Goal: Task Accomplishment & Management: Manage account settings

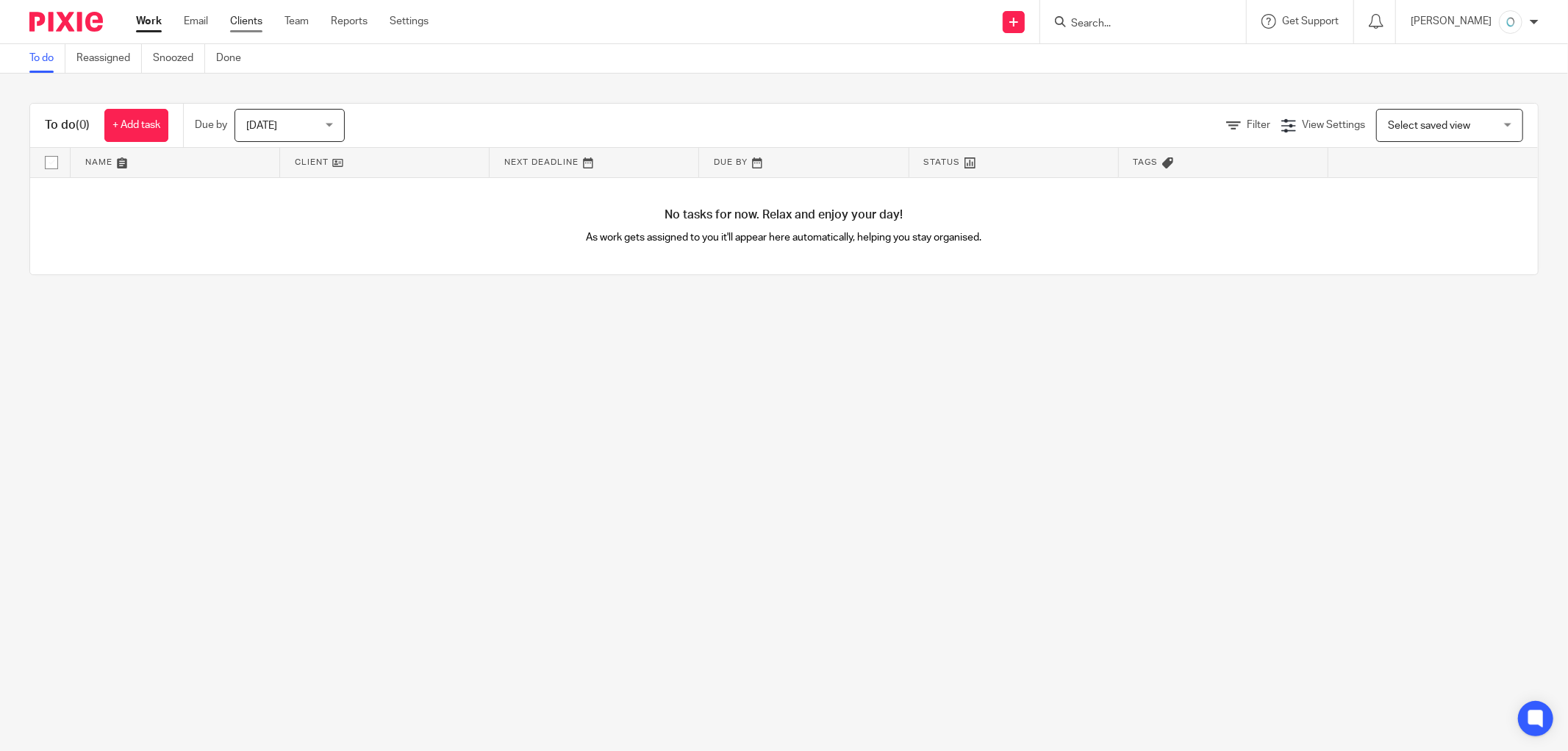
click at [241, 20] on link "Clients" at bounding box center [246, 22] width 32 height 15
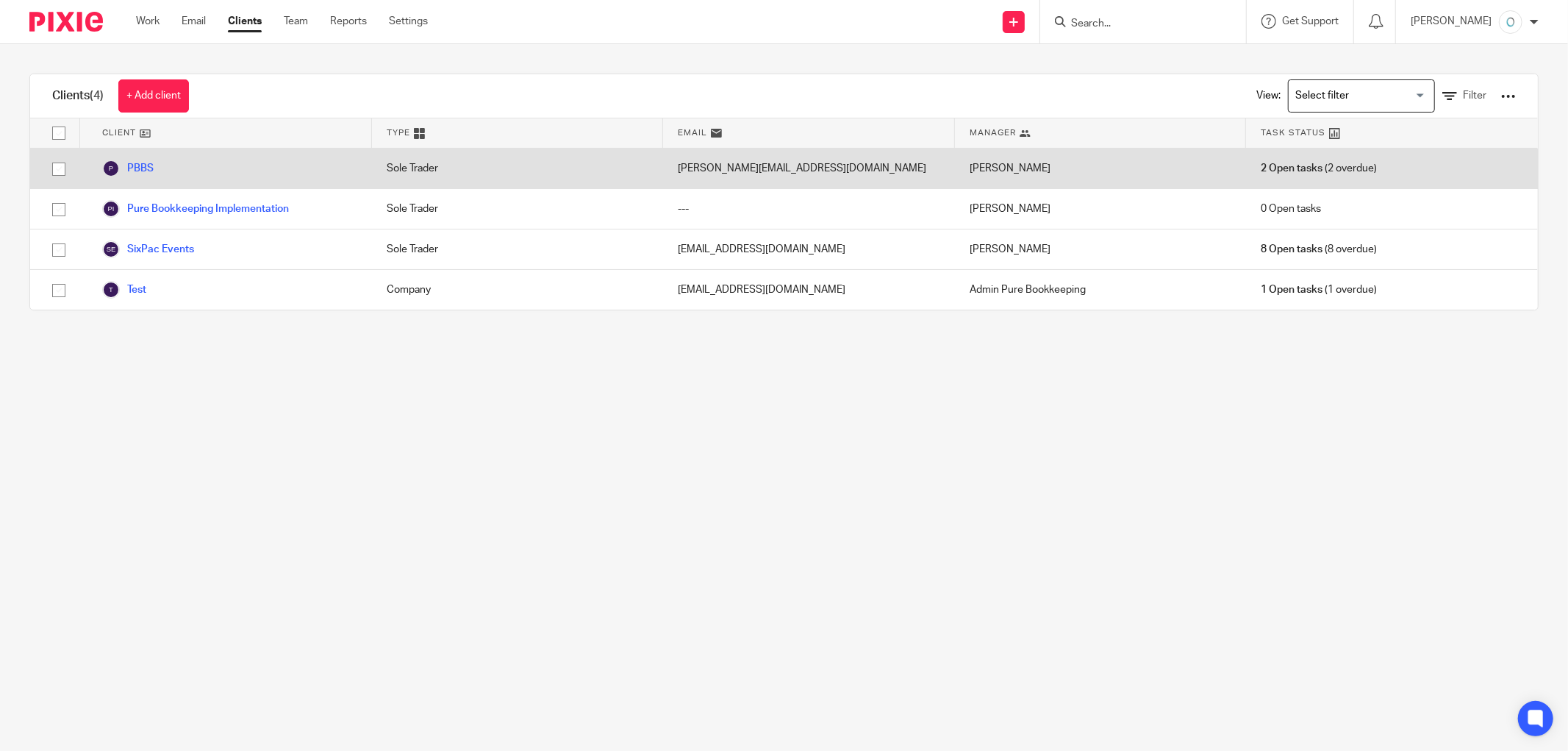
click at [56, 165] on input "checkbox" at bounding box center [59, 169] width 28 height 28
checkbox input "true"
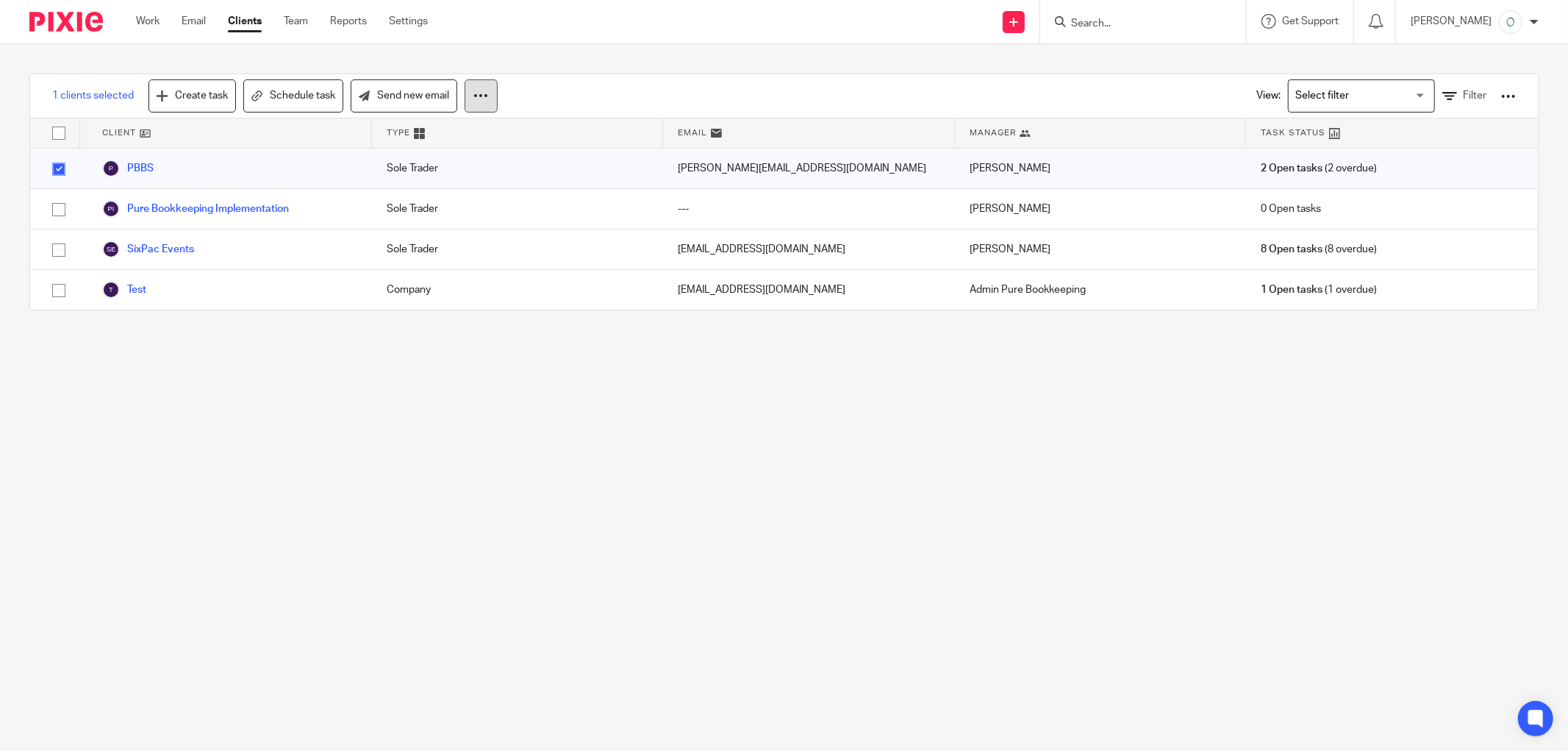
click at [480, 96] on icon at bounding box center [481, 96] width 15 height 15
click at [1501, 94] on div at bounding box center [1509, 97] width 15 height 15
click at [482, 92] on icon at bounding box center [481, 96] width 15 height 15
